Goal: Information Seeking & Learning: Learn about a topic

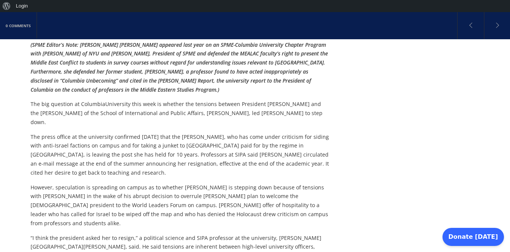
scroll to position [208, 0]
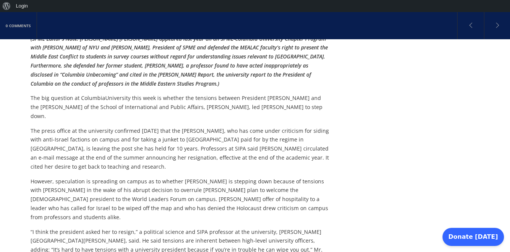
click at [200, 154] on p "The press office at the university confirmed [DATE] that the [PERSON_NAME], who…" at bounding box center [180, 148] width 299 height 45
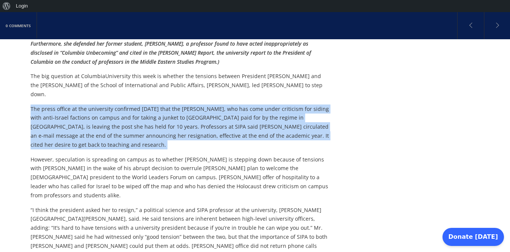
scroll to position [231, 0]
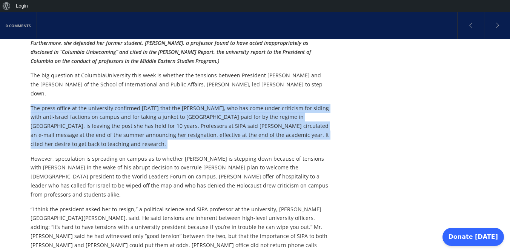
click at [200, 154] on p "However, speculation is spreading on campus as to whether [PERSON_NAME] is step…" at bounding box center [180, 176] width 299 height 45
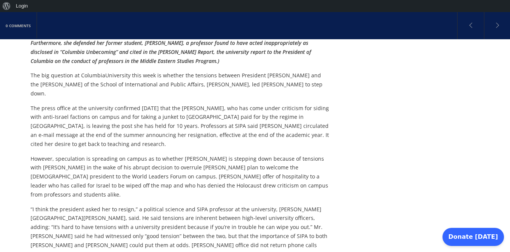
click at [200, 154] on p "However, speculation is spreading on campus as to whether [PERSON_NAME] is step…" at bounding box center [180, 176] width 299 height 45
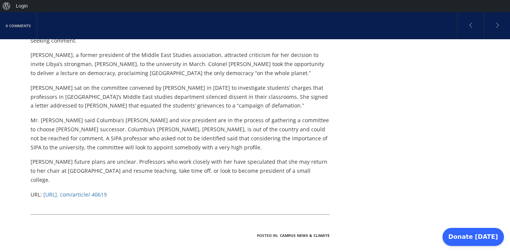
scroll to position [445, 0]
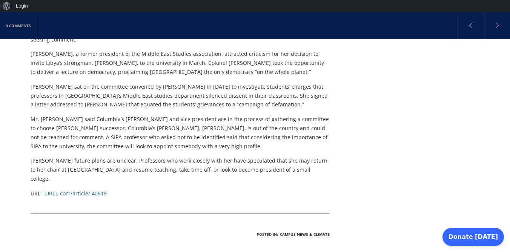
click at [107, 190] on span "[URL]. com/article/ 40619" at bounding box center [74, 193] width 63 height 7
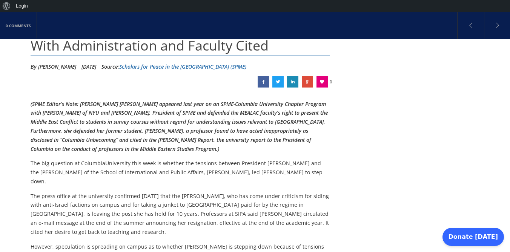
scroll to position [142, 0]
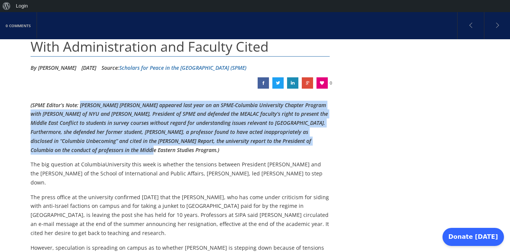
drag, startPoint x: 151, startPoint y: 150, endPoint x: 81, endPoint y: 108, distance: 82.0
click at [81, 108] on p "(SPME Editor’s Note: [PERSON_NAME] [PERSON_NAME] appeared last year on an SPME-…" at bounding box center [180, 128] width 299 height 54
copy em "[PERSON_NAME] [PERSON_NAME] appeared last year on an SPME-Columbia University C…"
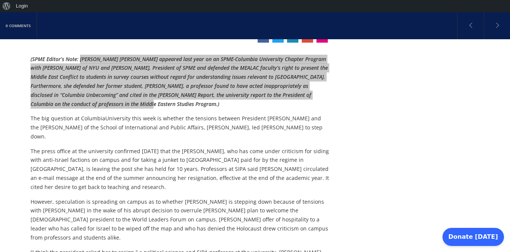
scroll to position [187, 0]
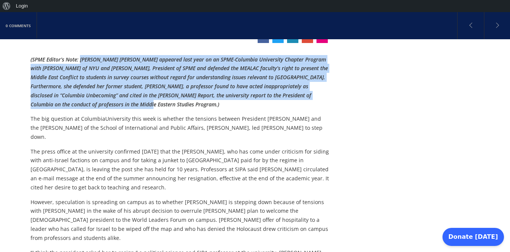
click at [216, 202] on p "However, speculation is spreading on campus as to whether [PERSON_NAME] is step…" at bounding box center [180, 220] width 299 height 45
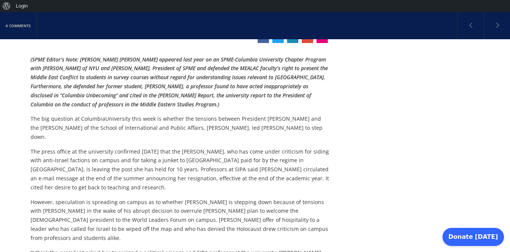
click at [283, 217] on p "However, speculation is spreading on campus as to whether [PERSON_NAME] is step…" at bounding box center [180, 220] width 299 height 45
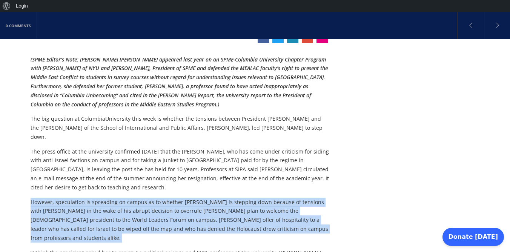
click at [283, 217] on p "However, speculation is spreading on campus as to whether [PERSON_NAME] is step…" at bounding box center [180, 220] width 299 height 45
copy div "However, speculation is spreading on campus as to whether [PERSON_NAME] is step…"
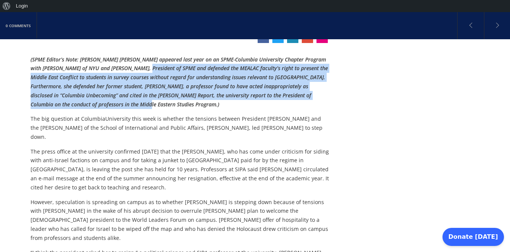
drag, startPoint x: 150, startPoint y: 103, endPoint x: 143, endPoint y: 69, distance: 35.5
click at [143, 69] on em "(SPME Editor’s Note: [PERSON_NAME] [PERSON_NAME] appeared last year on an SPME-…" at bounding box center [179, 82] width 297 height 52
click at [194, 105] on p "(SPME Editor’s Note: [PERSON_NAME] [PERSON_NAME] appeared last year on an SPME-…" at bounding box center [180, 82] width 299 height 54
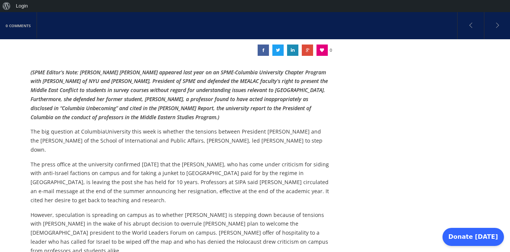
scroll to position [270, 0]
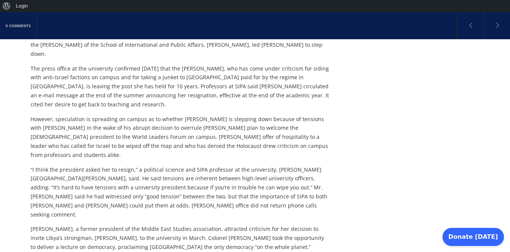
click at [191, 124] on p "However, speculation is spreading on campus as to whether [PERSON_NAME] is step…" at bounding box center [180, 137] width 299 height 45
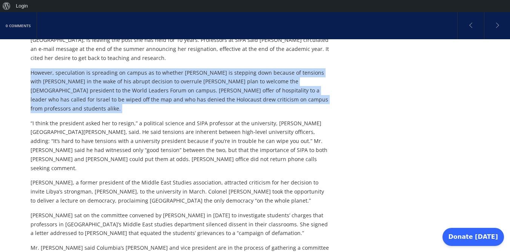
scroll to position [319, 0]
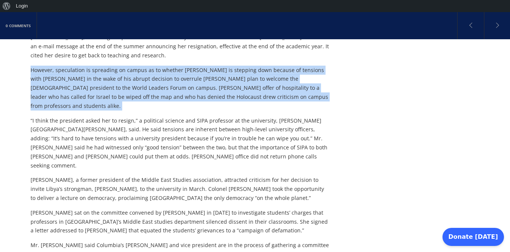
click at [191, 124] on p "“I think the president asked her to resign,” a political science and SIPA profe…" at bounding box center [180, 143] width 299 height 54
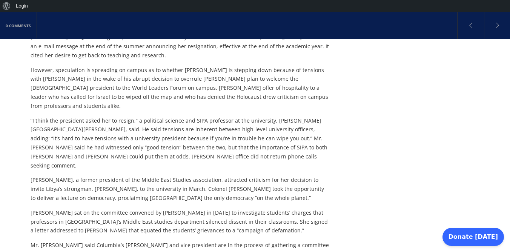
click at [191, 124] on p "“I think the president asked her to resign,” a political science and SIPA profe…" at bounding box center [180, 143] width 299 height 54
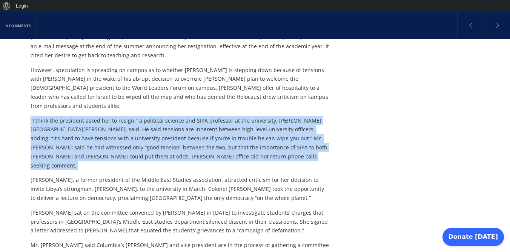
click at [168, 175] on p "[PERSON_NAME], a former president of the Middle East Studies association, attra…" at bounding box center [180, 188] width 299 height 27
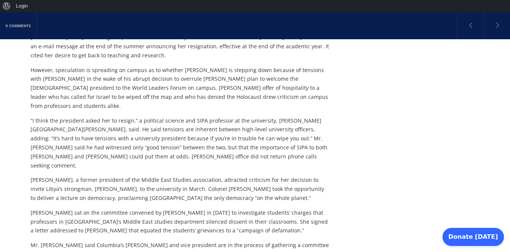
click at [168, 175] on p "[PERSON_NAME], a former president of the Middle East Studies association, attra…" at bounding box center [180, 188] width 299 height 27
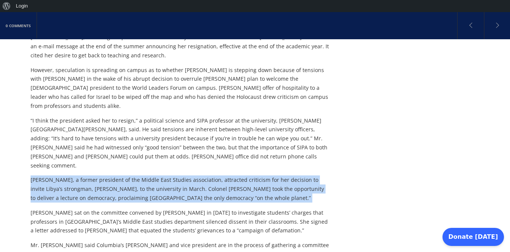
click at [168, 175] on p "[PERSON_NAME], a former president of the Middle East Studies association, attra…" at bounding box center [180, 188] width 299 height 27
click at [185, 175] on p "[PERSON_NAME], a former president of the Middle East Studies association, attra…" at bounding box center [180, 188] width 299 height 27
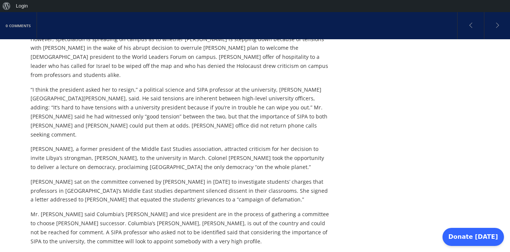
scroll to position [358, 0]
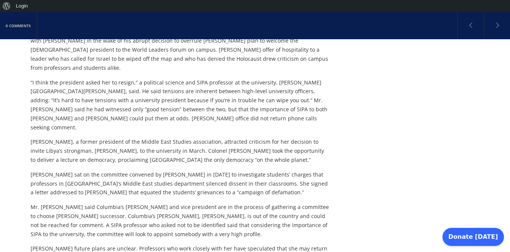
click at [185, 170] on p "[PERSON_NAME] sat on the committee convened by [PERSON_NAME] in [DATE] to inves…" at bounding box center [180, 183] width 299 height 27
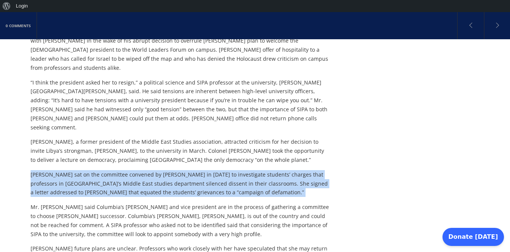
click at [181, 204] on p "Mr. [PERSON_NAME] said Columbia’s [PERSON_NAME] and vice president are in the p…" at bounding box center [180, 221] width 299 height 36
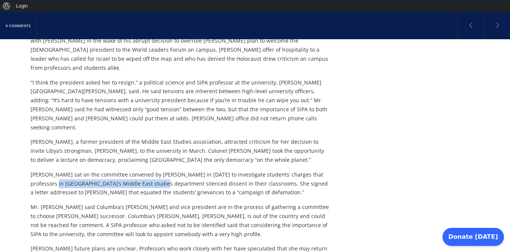
drag, startPoint x: 137, startPoint y: 157, endPoint x: 30, endPoint y: 157, distance: 107.1
click at [30, 157] on div "0 Comments Dean Lisa Anderson of Columbia University’s School of International …" at bounding box center [255, 216] width 510 height 1011
copy p "Columbia’s Middle East studies department"
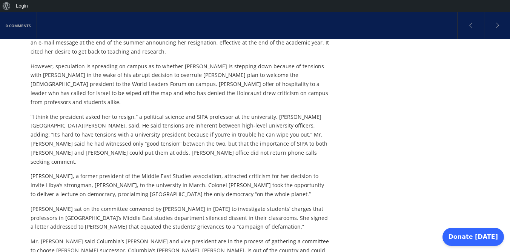
scroll to position [330, 0]
